Goal: Task Accomplishment & Management: Use online tool/utility

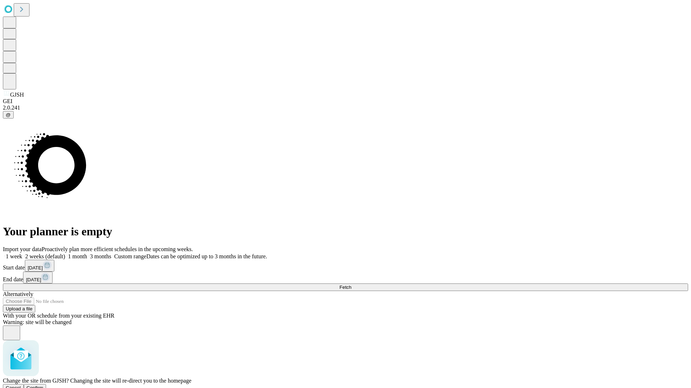
click at [44, 386] on span "Confirm" at bounding box center [35, 388] width 17 height 5
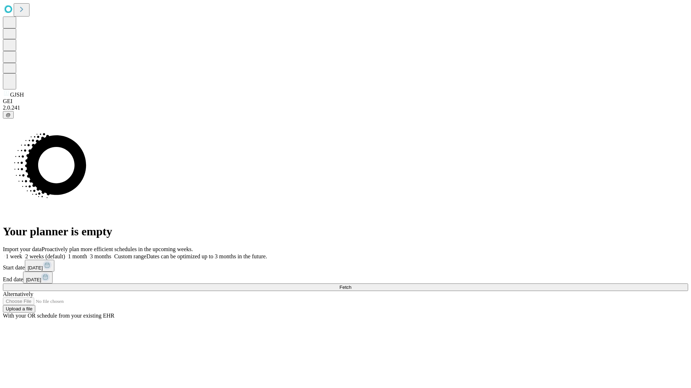
click at [87, 254] on label "1 month" at bounding box center [76, 257] width 22 height 6
click at [351, 285] on span "Fetch" at bounding box center [345, 287] width 12 height 5
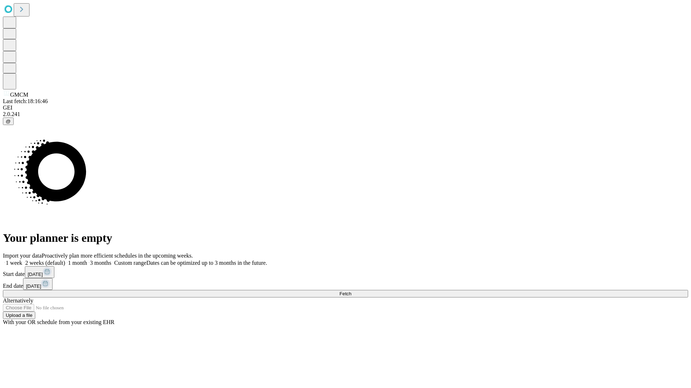
click at [87, 260] on label "1 month" at bounding box center [76, 263] width 22 height 6
click at [351, 291] on span "Fetch" at bounding box center [345, 293] width 12 height 5
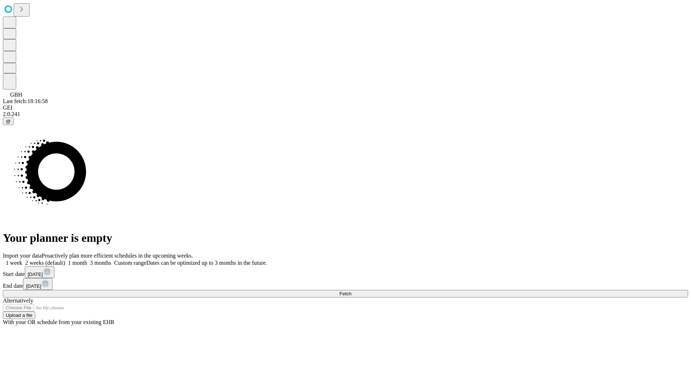
click at [87, 260] on label "1 month" at bounding box center [76, 263] width 22 height 6
click at [351, 291] on span "Fetch" at bounding box center [345, 293] width 12 height 5
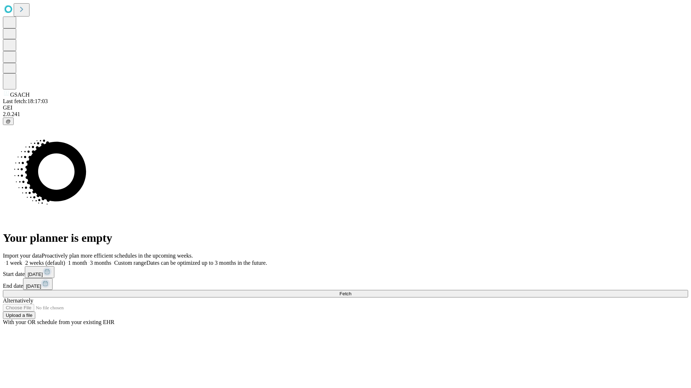
click at [87, 260] on label "1 month" at bounding box center [76, 263] width 22 height 6
click at [351, 291] on span "Fetch" at bounding box center [345, 293] width 12 height 5
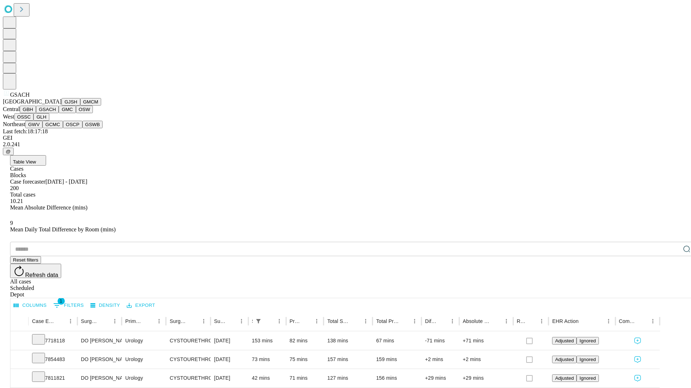
click at [59, 113] on button "GMC" at bounding box center [67, 110] width 17 height 8
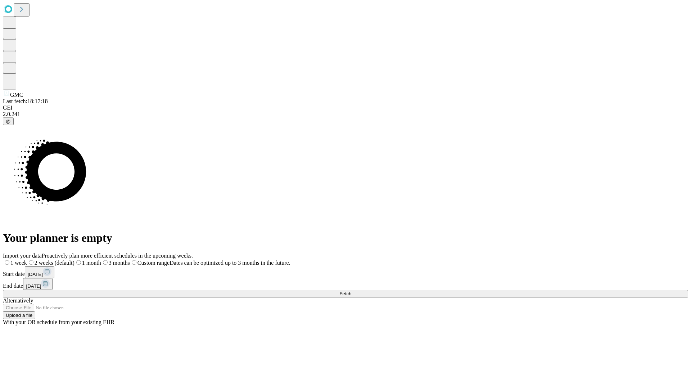
click at [101, 260] on label "1 month" at bounding box center [87, 263] width 27 height 6
click at [351, 291] on span "Fetch" at bounding box center [345, 293] width 12 height 5
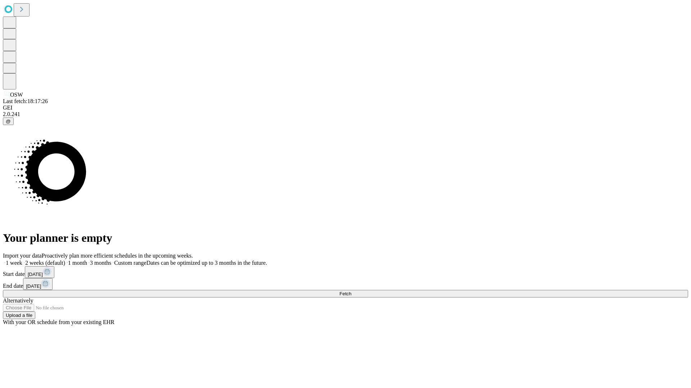
click at [87, 260] on label "1 month" at bounding box center [76, 263] width 22 height 6
click at [351, 291] on span "Fetch" at bounding box center [345, 293] width 12 height 5
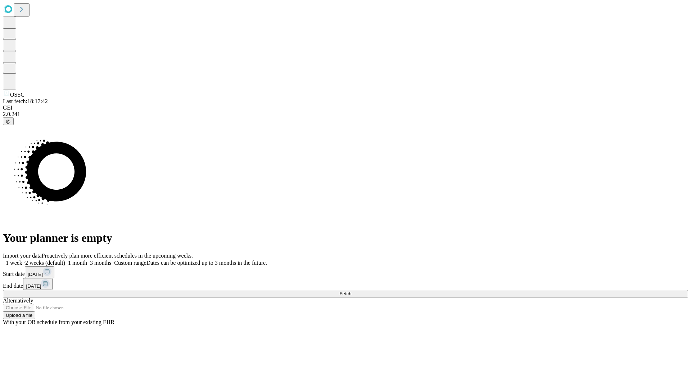
click at [87, 260] on label "1 month" at bounding box center [76, 263] width 22 height 6
click at [351, 291] on span "Fetch" at bounding box center [345, 293] width 12 height 5
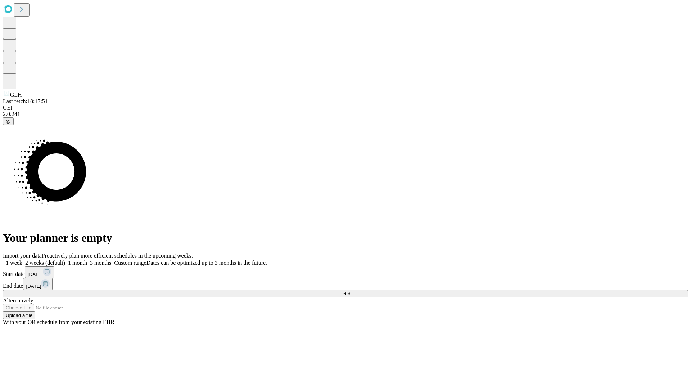
click at [87, 260] on label "1 month" at bounding box center [76, 263] width 22 height 6
click at [351, 291] on span "Fetch" at bounding box center [345, 293] width 12 height 5
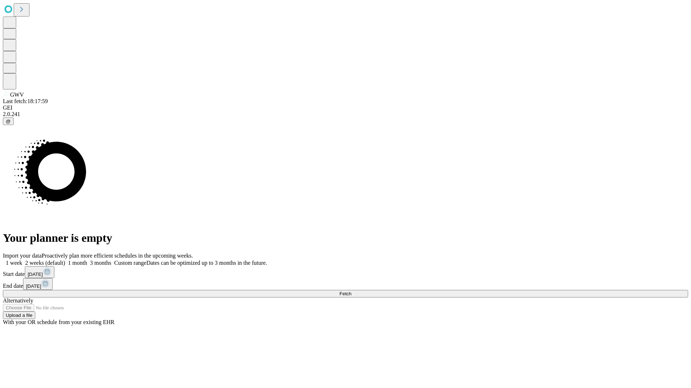
click at [87, 260] on label "1 month" at bounding box center [76, 263] width 22 height 6
click at [351, 291] on span "Fetch" at bounding box center [345, 293] width 12 height 5
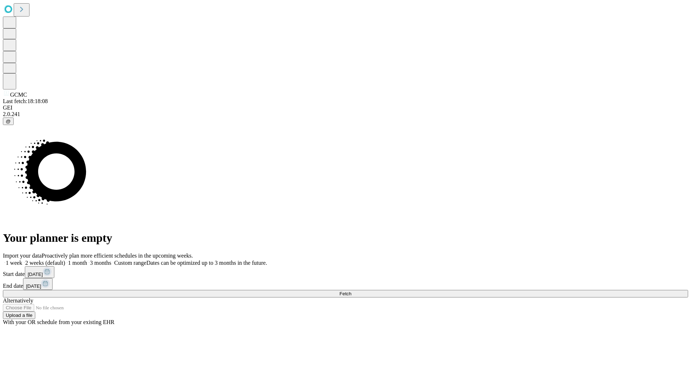
click at [87, 260] on label "1 month" at bounding box center [76, 263] width 22 height 6
click at [351, 291] on span "Fetch" at bounding box center [345, 293] width 12 height 5
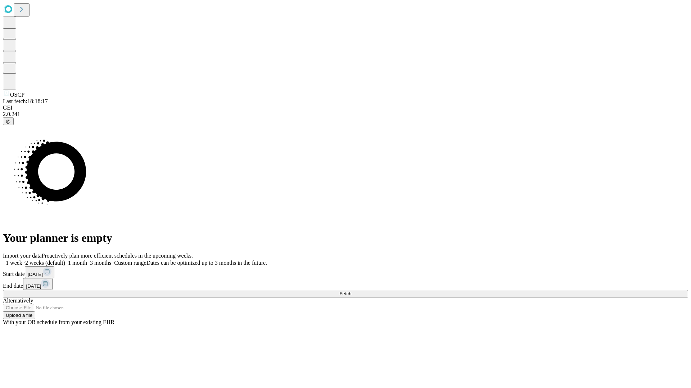
click at [87, 260] on label "1 month" at bounding box center [76, 263] width 22 height 6
click at [351, 291] on span "Fetch" at bounding box center [345, 293] width 12 height 5
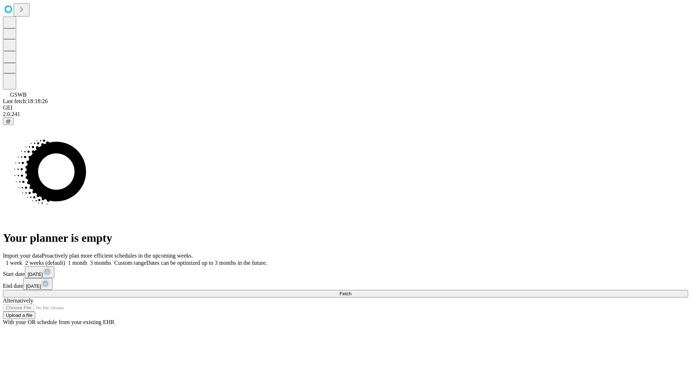
click at [87, 260] on label "1 month" at bounding box center [76, 263] width 22 height 6
click at [351, 291] on span "Fetch" at bounding box center [345, 293] width 12 height 5
